Goal: Task Accomplishment & Management: Complete application form

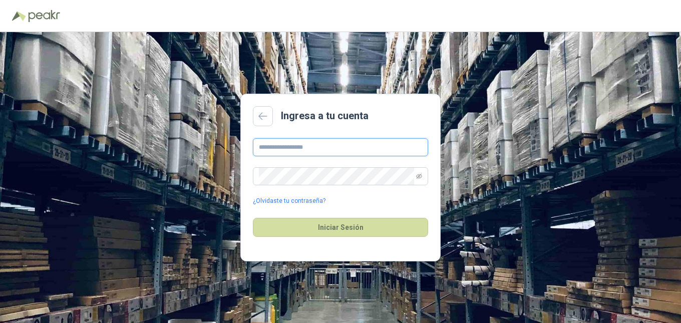
click at [304, 148] on input "text" at bounding box center [340, 147] width 175 height 18
type input "**********"
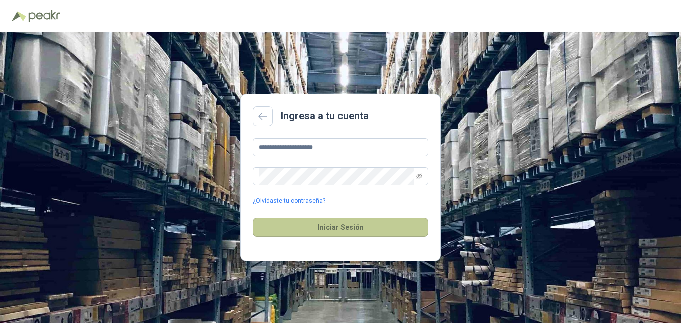
click at [289, 230] on button "Iniciar Sesión" at bounding box center [340, 227] width 175 height 19
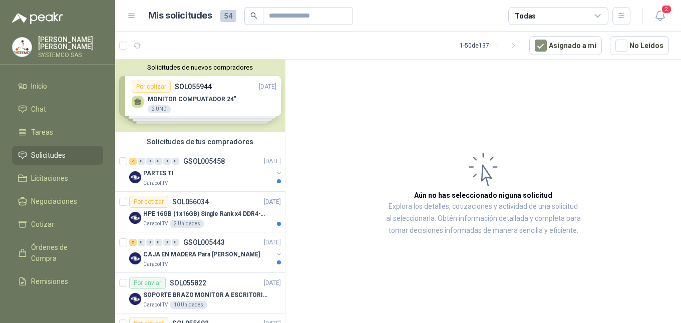
click at [659, 5] on header "Mis solicitudes 54 Todas 2" at bounding box center [398, 16] width 566 height 32
click at [657, 19] on icon "button" at bounding box center [660, 16] width 13 height 13
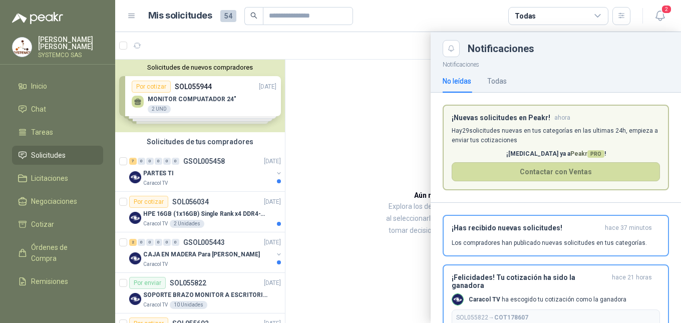
click at [590, 116] on header "¡Nuevas solicitudes en Peakr! ahora" at bounding box center [556, 118] width 208 height 9
click at [664, 19] on icon "button" at bounding box center [660, 16] width 13 height 13
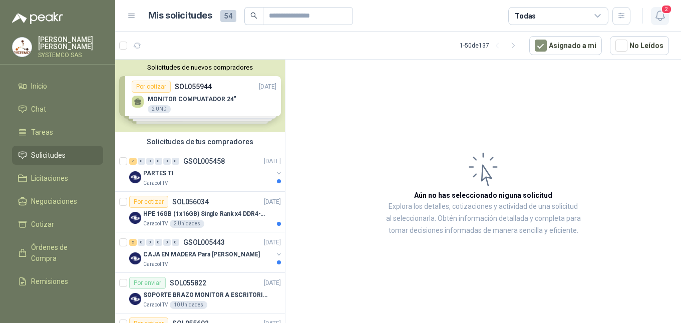
click at [664, 19] on icon "button" at bounding box center [660, 16] width 13 height 13
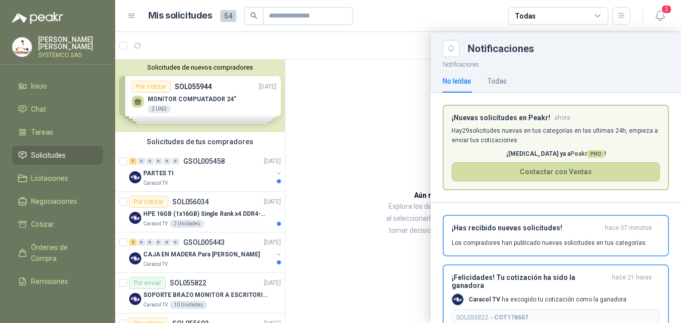
click at [613, 142] on p "Hay 29 solicitudes nuevas en tus categorías en las ultimas 24h, empieza a envia…" at bounding box center [556, 135] width 208 height 19
click at [566, 239] on div "¡Has recibido nuevas solicitudes! hace 37 minutos Los compradores han publicado…" at bounding box center [556, 236] width 208 height 24
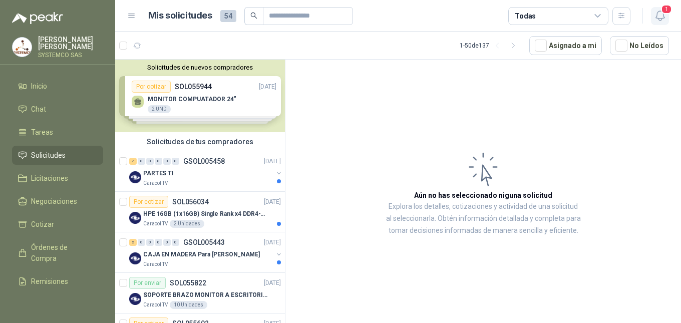
click at [663, 21] on icon "button" at bounding box center [660, 16] width 13 height 13
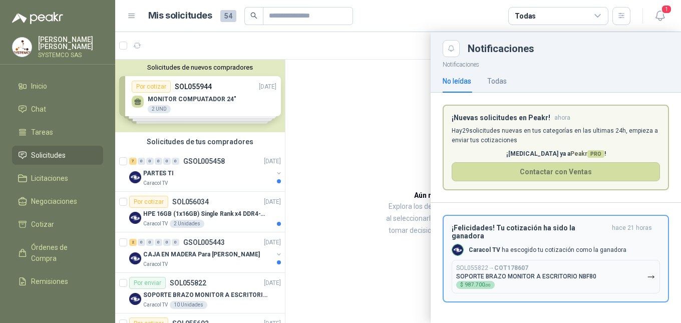
click at [587, 260] on button "SOL055822 → COT178607 SOPORTE BRAZO MONITOR A ESCRITORIO NBF80 $ 987.700 ,00" at bounding box center [556, 277] width 208 height 34
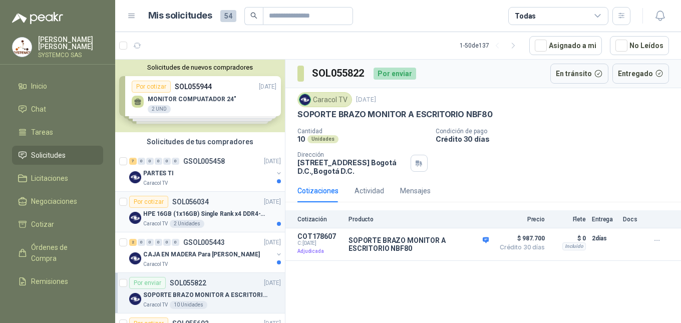
click at [218, 219] on div "HPE 16GB (1x16GB) Single Rank x4 DDR4-2400" at bounding box center [212, 214] width 138 height 12
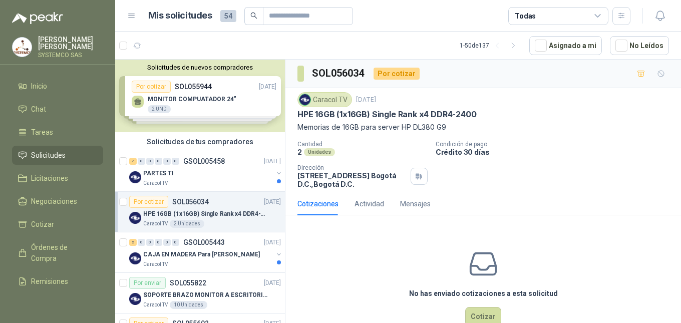
scroll to position [25, 0]
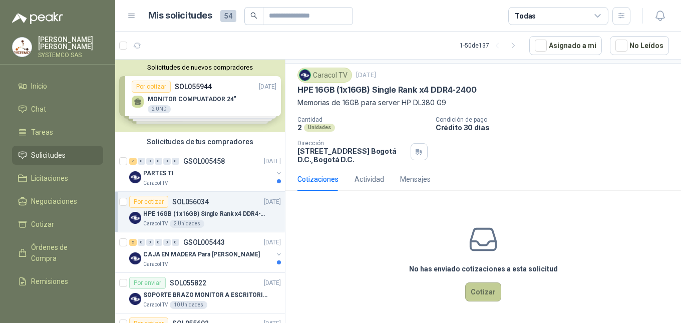
click at [491, 291] on button "Cotizar" at bounding box center [484, 292] width 36 height 19
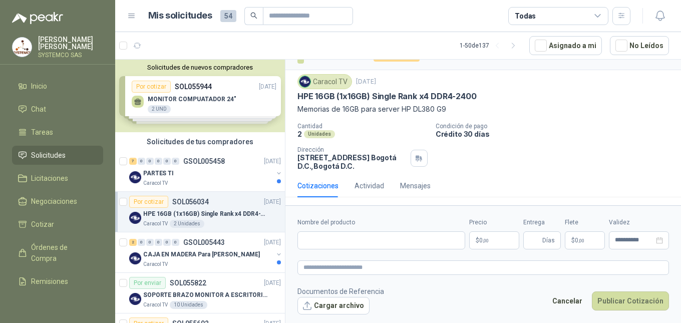
scroll to position [18, 0]
click at [356, 240] on input "Nombre del producto" at bounding box center [382, 241] width 168 height 18
click at [570, 111] on p "Memorias de 16GB para server HP DL380 G9" at bounding box center [484, 109] width 372 height 11
drag, startPoint x: 478, startPoint y: 96, endPoint x: 295, endPoint y: 100, distance: 183.5
click at [295, 100] on div "Caracol TV [DATE] HPE 16GB (1x16GB) Single Rank x4 DDR4-2400 Memorias de 16GB p…" at bounding box center [484, 122] width 396 height 104
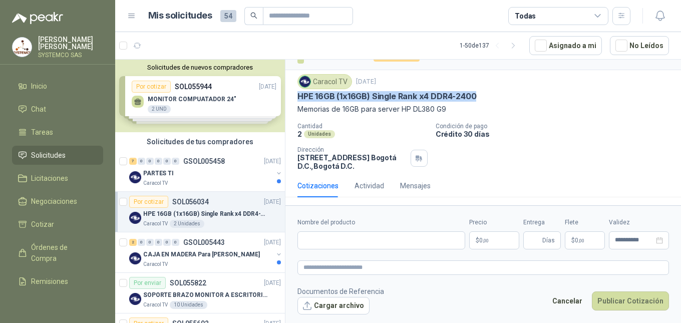
copy p "HPE 16GB (1x16GB) Single Rank x4 DDR4-2400"
click at [590, 113] on p "Memorias de 16GB para server HP DL380 G9" at bounding box center [484, 109] width 372 height 11
drag, startPoint x: 478, startPoint y: 98, endPoint x: 298, endPoint y: 95, distance: 180.4
click at [298, 95] on div "HPE 16GB (1x16GB) Single Rank x4 DDR4-2400" at bounding box center [484, 96] width 372 height 11
copy p "HPE 16GB (1x16GB) Single Rank x4 DDR4-2400"
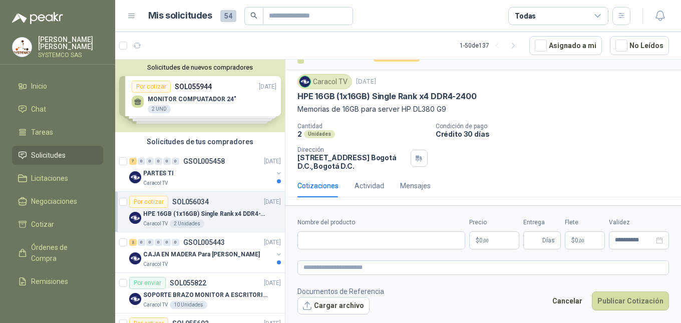
click at [583, 135] on p "Crédito 30 días" at bounding box center [557, 134] width 242 height 9
click at [403, 245] on input "Nombre del producto" at bounding box center [382, 241] width 168 height 18
paste input "**********"
type input "**********"
click at [385, 269] on textarea at bounding box center [484, 268] width 372 height 15
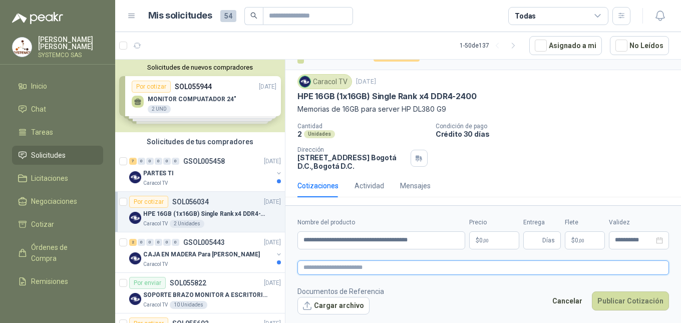
paste textarea "**********"
type textarea "**********"
click at [536, 246] on input "Entrega" at bounding box center [535, 240] width 11 height 17
type input "*"
click at [484, 243] on span ",00" at bounding box center [486, 241] width 6 height 6
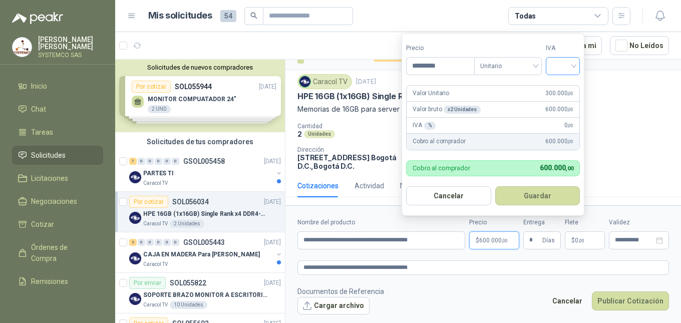
type input "*********"
click at [564, 64] on input "search" at bounding box center [563, 65] width 22 height 15
click at [560, 92] on div "19%" at bounding box center [565, 86] width 19 height 11
click at [540, 200] on button "Guardar" at bounding box center [540, 195] width 86 height 19
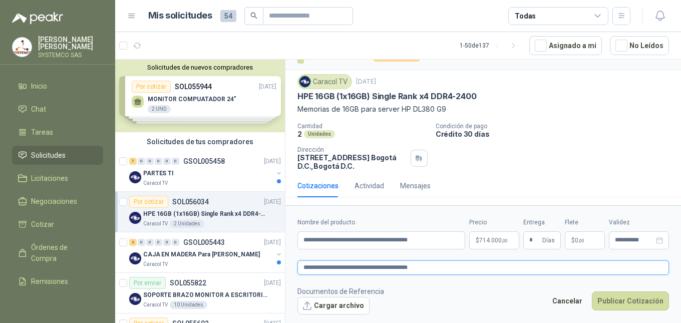
click at [478, 272] on textarea "**********" at bounding box center [484, 268] width 372 height 15
click at [619, 238] on input "**********" at bounding box center [634, 240] width 39 height 7
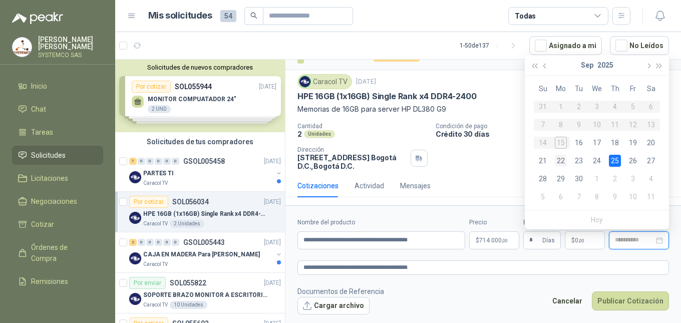
type input "**********"
click at [566, 159] on div "22" at bounding box center [561, 161] width 12 height 12
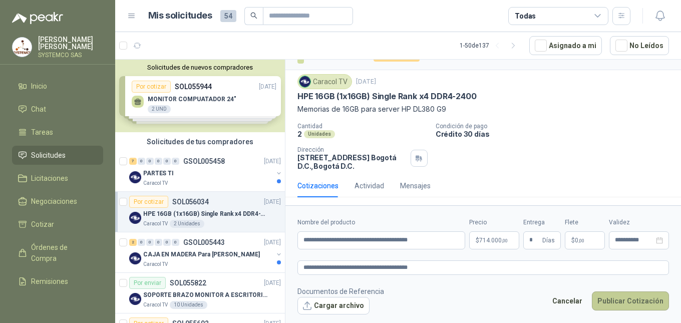
click at [630, 295] on button "Publicar Cotización" at bounding box center [630, 301] width 77 height 19
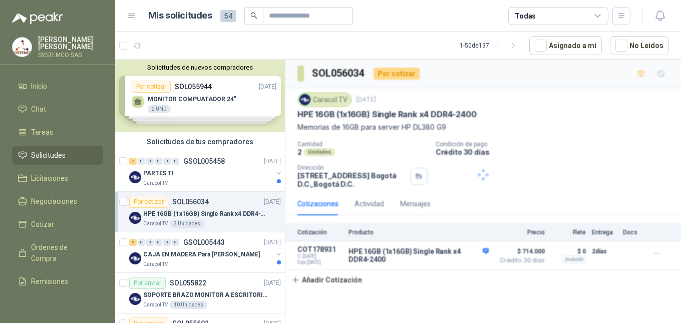
scroll to position [0, 0]
click at [193, 247] on div "2 0 0 0 0 0 GSOL005443 [DATE]" at bounding box center [206, 243] width 154 height 12
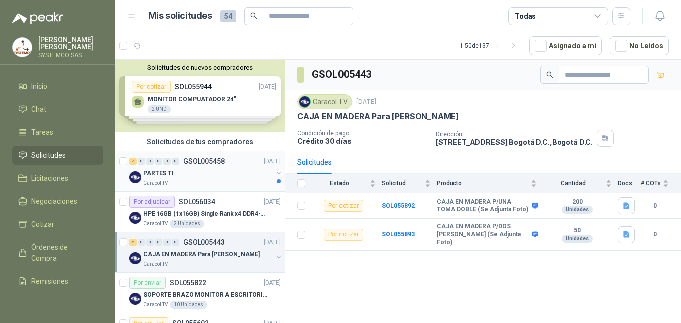
click at [206, 175] on div "PARTES TI" at bounding box center [208, 173] width 130 height 12
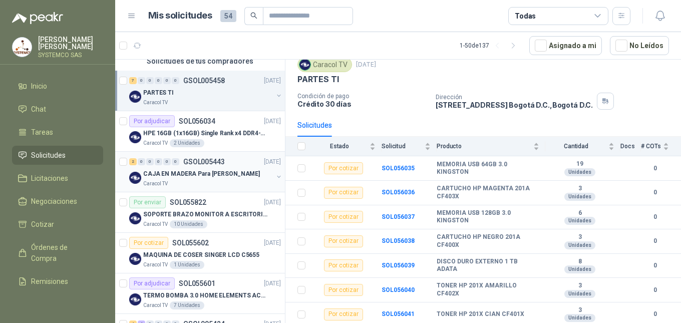
scroll to position [100, 0]
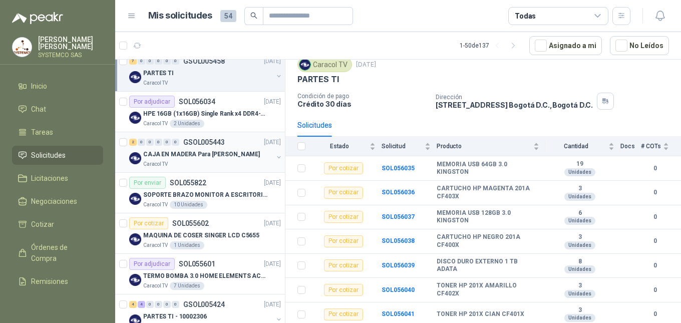
click at [177, 142] on div "0" at bounding box center [176, 142] width 8 height 7
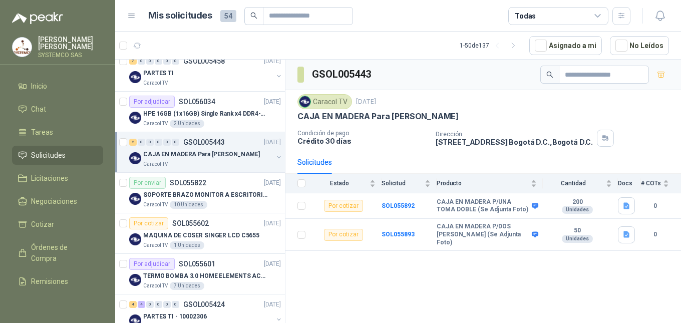
click at [66, 47] on p "[PERSON_NAME]" at bounding box center [70, 43] width 65 height 14
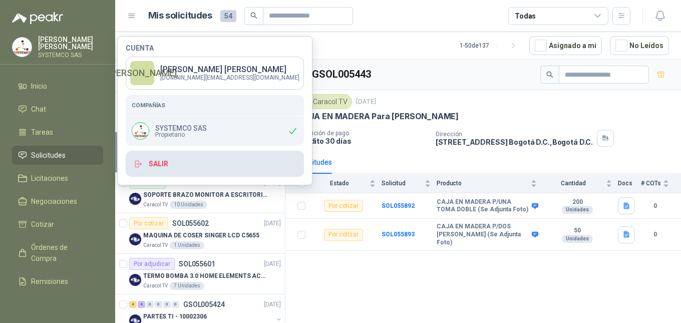
click at [160, 158] on button "Salir" at bounding box center [215, 164] width 178 height 26
